Goal: Transaction & Acquisition: Purchase product/service

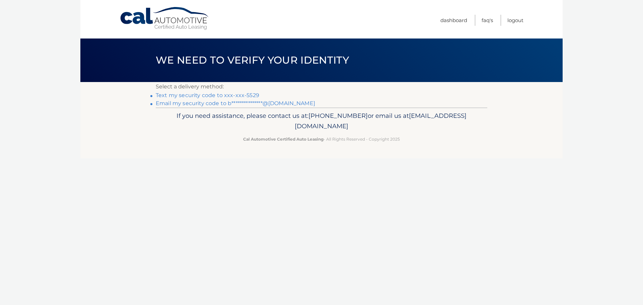
click at [183, 96] on link "Text my security code to xxx-xxx-5529" at bounding box center [208, 95] width 104 height 6
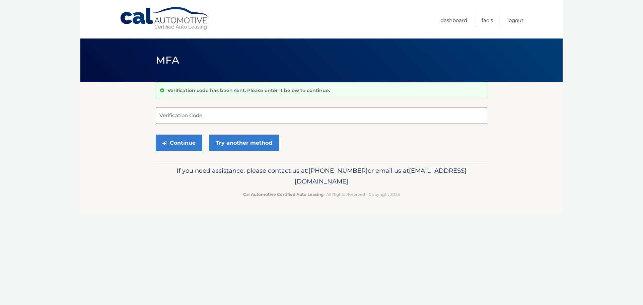
click at [184, 121] on input "Verification Code" at bounding box center [322, 115] width 332 height 17
type input "566836"
click at [171, 144] on button "Continue" at bounding box center [179, 143] width 47 height 17
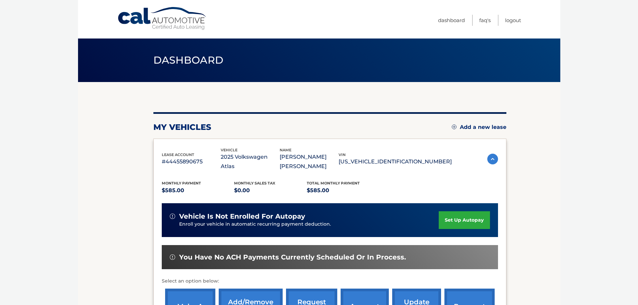
scroll to position [67, 0]
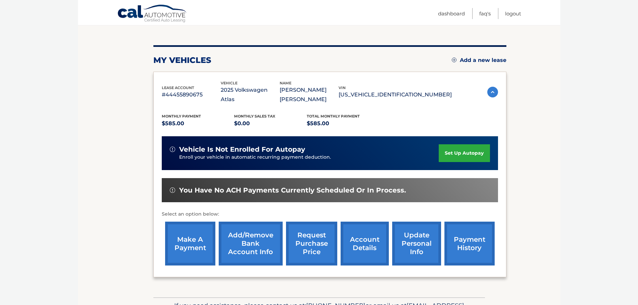
click at [197, 229] on link "make a payment" at bounding box center [190, 244] width 50 height 44
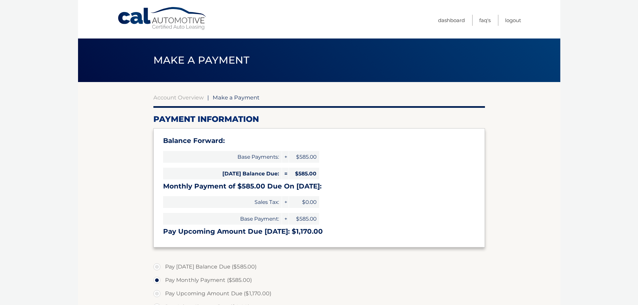
select select "OGI3NTEwOGQtYjkxOC00MWNkLWI1ZGMtOWNiMzY5ZDRhMWFi"
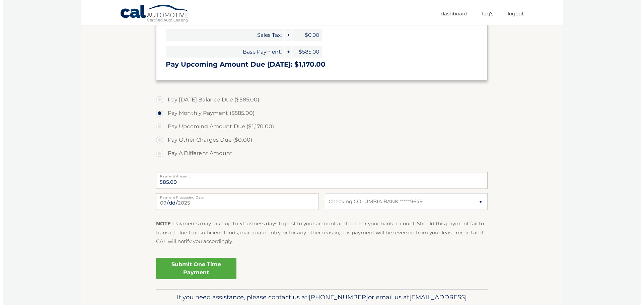
scroll to position [168, 0]
click at [209, 269] on link "Submit One Time Payment" at bounding box center [193, 268] width 80 height 21
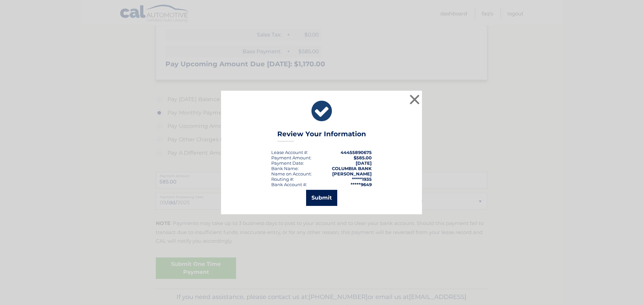
click at [316, 199] on button "Submit" at bounding box center [321, 198] width 31 height 16
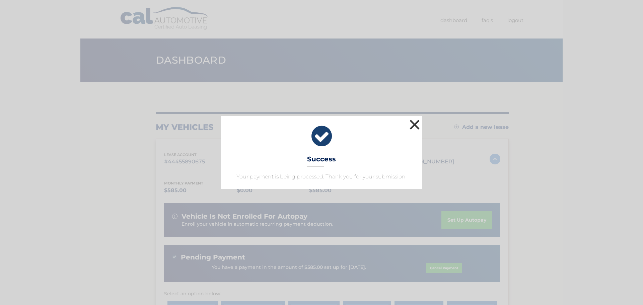
click at [414, 124] on button "×" at bounding box center [414, 124] width 13 height 13
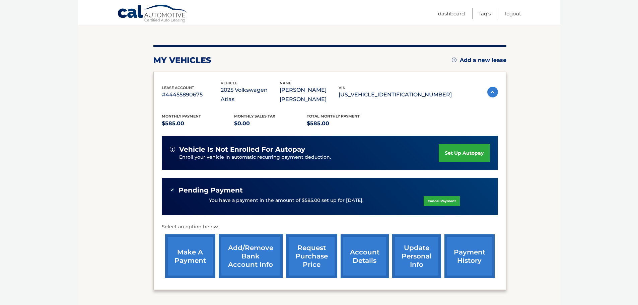
scroll to position [34, 0]
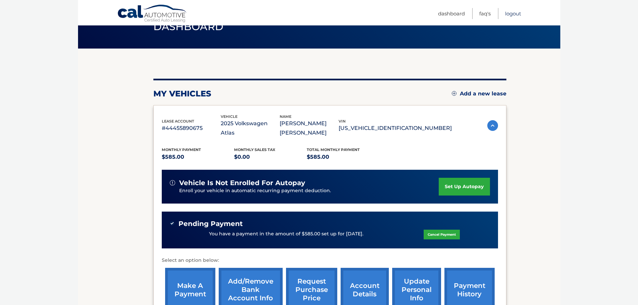
click at [520, 14] on link "Logout" at bounding box center [513, 13] width 16 height 11
